Goal: Information Seeking & Learning: Learn about a topic

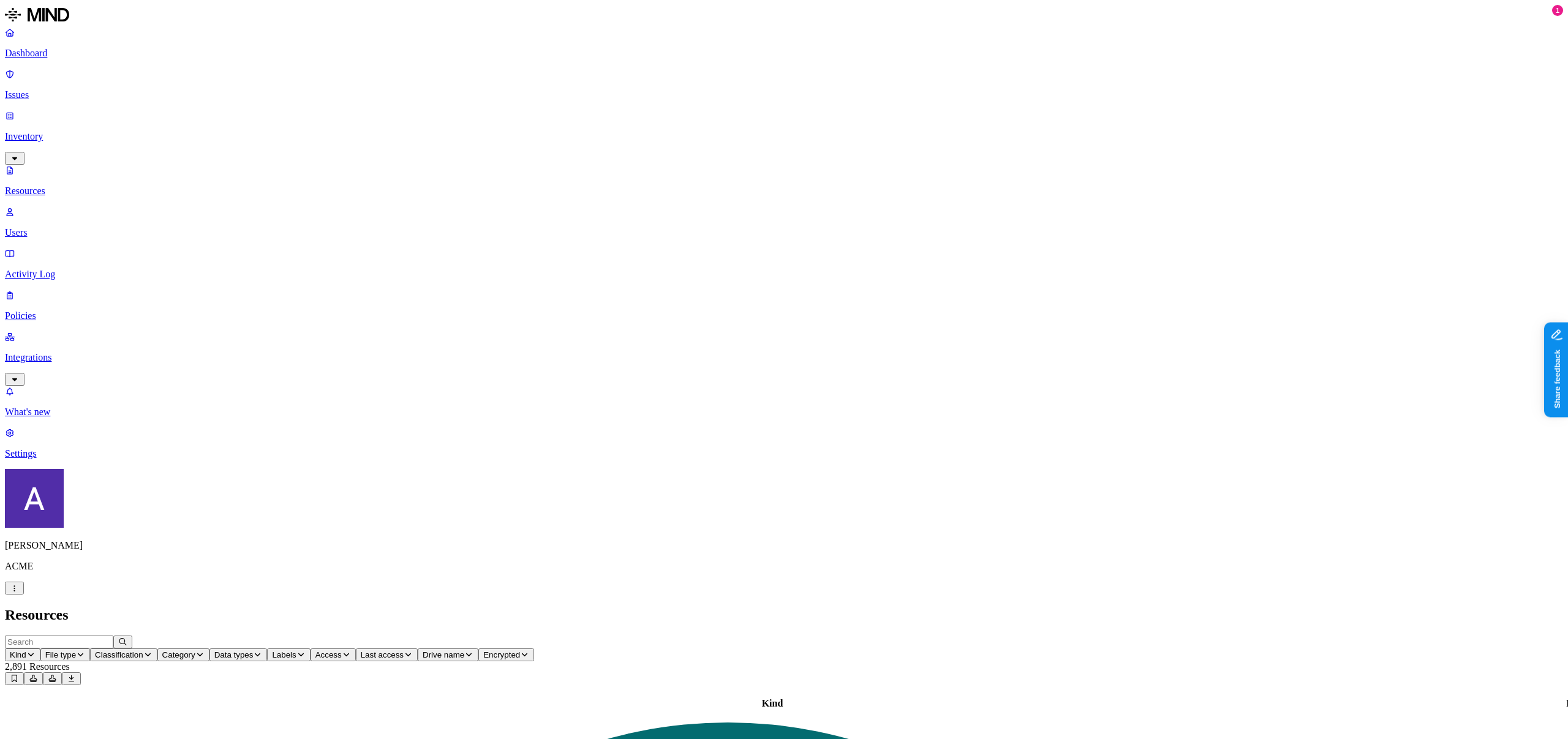
click at [27, 651] on span "Kind" at bounding box center [17, 656] width 16 height 10
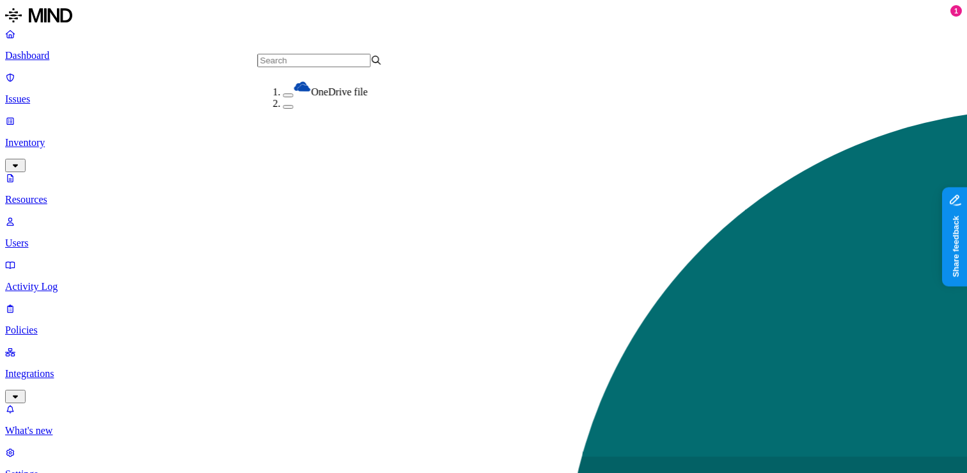
scroll to position [59, 0]
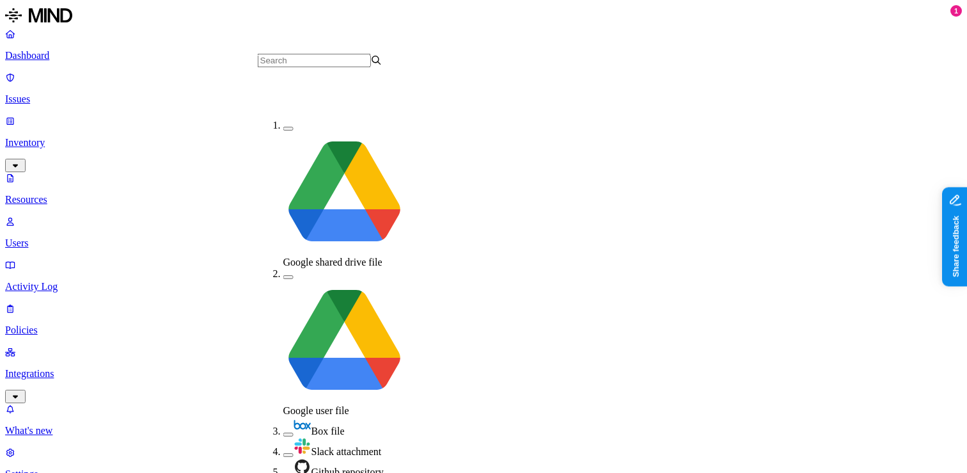
scroll to position [150, 0]
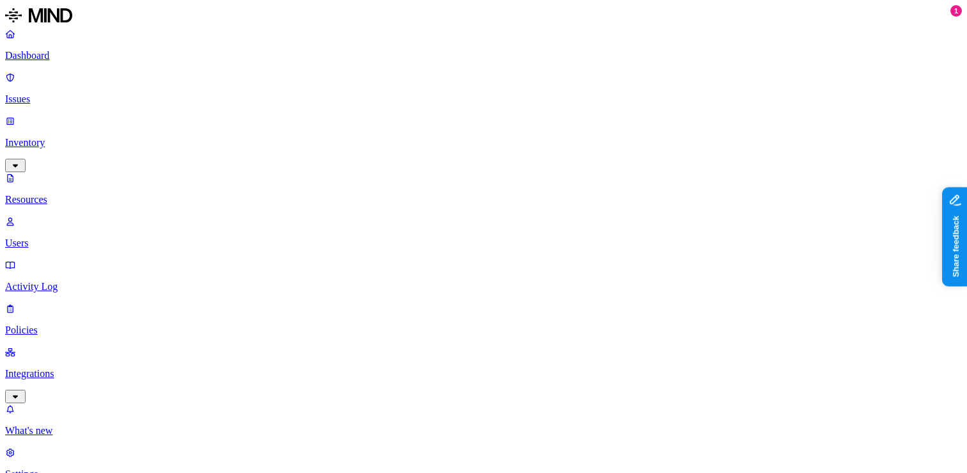
click at [415, 90] on div "PII / PHI" at bounding box center [477, 83] width 125 height 13
click at [415, 104] on div "PCI" at bounding box center [477, 98] width 125 height 13
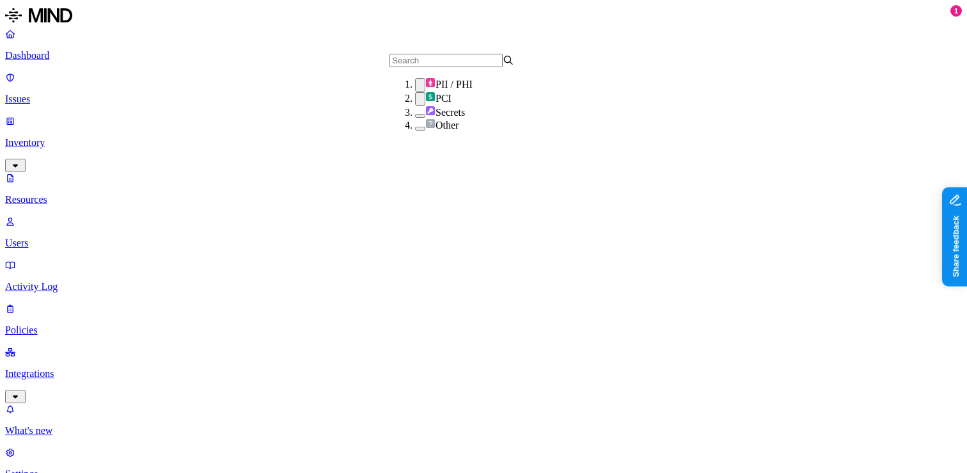
click at [415, 118] on div "Secrets" at bounding box center [477, 112] width 125 height 13
click at [415, 132] on button "button" at bounding box center [420, 130] width 10 height 4
